Goal: Task Accomplishment & Management: Use online tool/utility

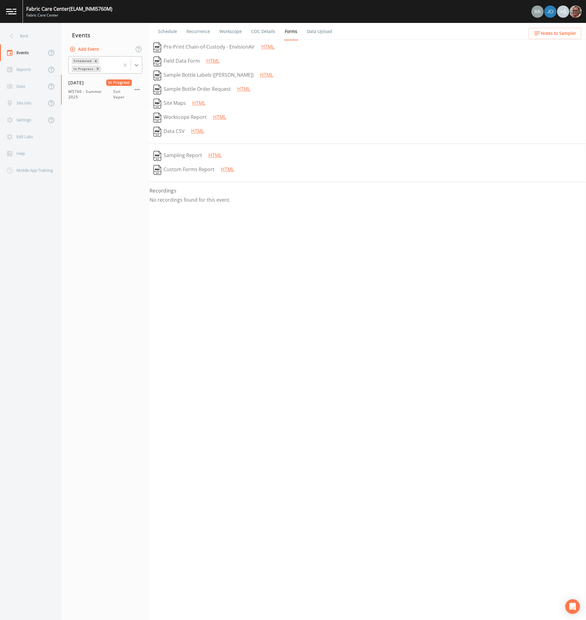
click at [133, 64] on div at bounding box center [136, 65] width 11 height 11
click at [91, 83] on div "Completed" at bounding box center [105, 82] width 74 height 10
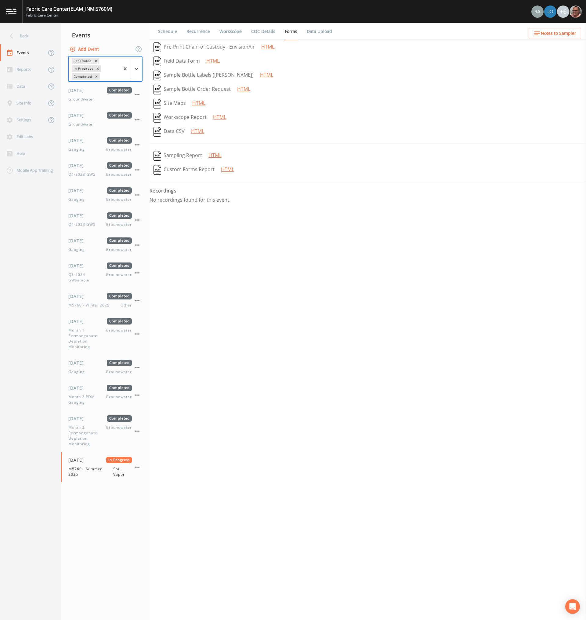
click at [342, 297] on div "Schedule Recurrence Workscope COC Details Forms Data Upload   Pre-Print Chain-o…" at bounding box center [368, 321] width 437 height 597
click at [228, 31] on link "Workscope" at bounding box center [231, 31] width 24 height 17
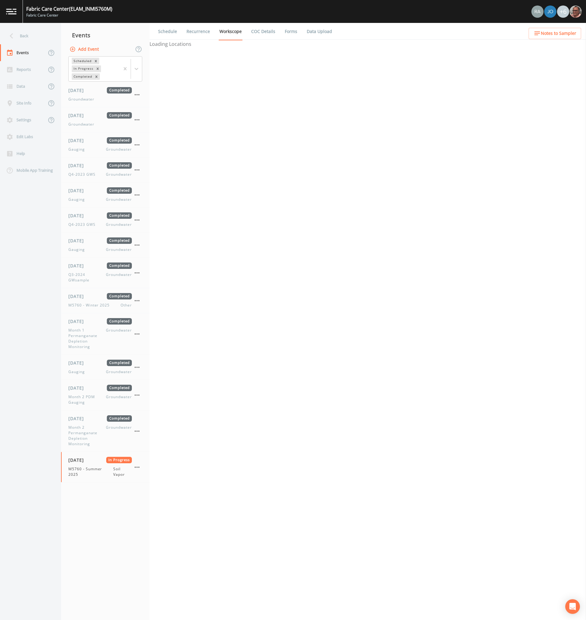
select select "c5bfc0a2-8365-4ab6-a941-dacac289f9c5"
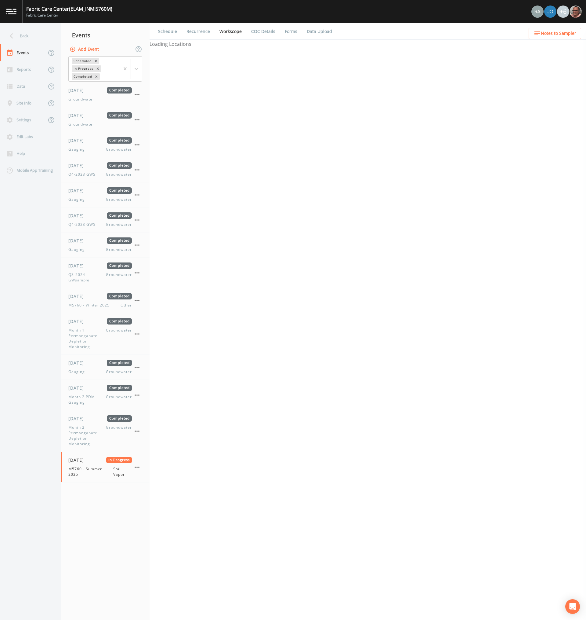
select select "c5bfc0a2-8365-4ab6-a941-dacac289f9c5"
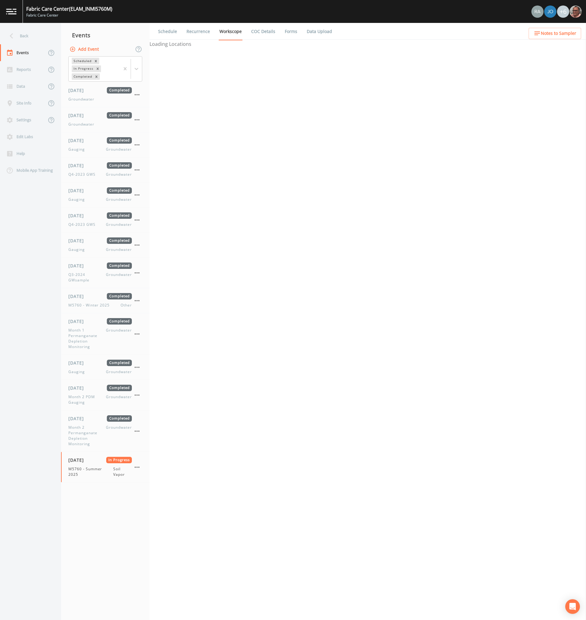
select select "c5bfc0a2-8365-4ab6-a941-dacac289f9c5"
